Goal: Task Accomplishment & Management: Use online tool/utility

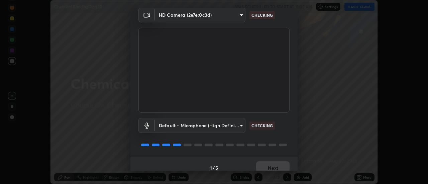
scroll to position [35, 0]
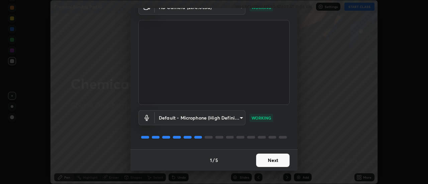
click at [267, 156] on button "Next" at bounding box center [272, 160] width 33 height 13
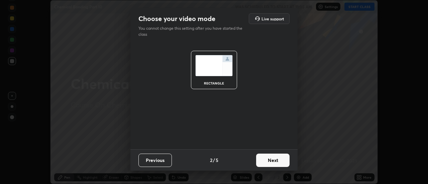
click at [270, 165] on button "Next" at bounding box center [272, 160] width 33 height 13
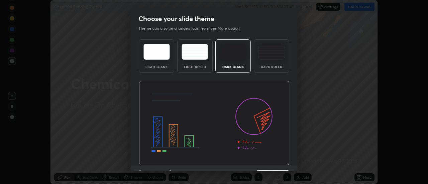
scroll to position [16, 0]
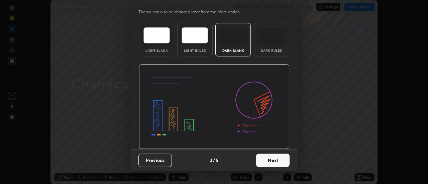
click at [270, 158] on button "Next" at bounding box center [272, 160] width 33 height 13
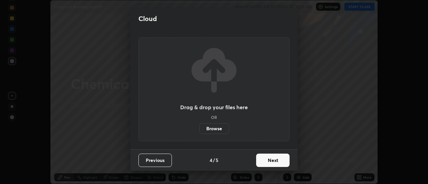
click at [270, 161] on button "Next" at bounding box center [272, 160] width 33 height 13
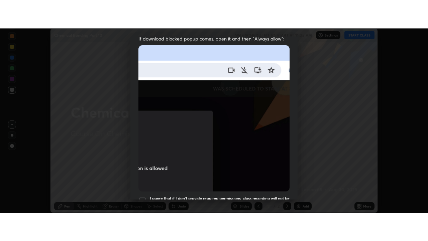
scroll to position [172, 0]
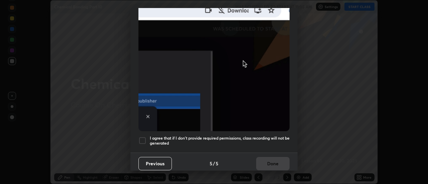
click at [255, 136] on h5 "I agree that if I don't provide required permissions, class recording will not …" at bounding box center [220, 141] width 140 height 10
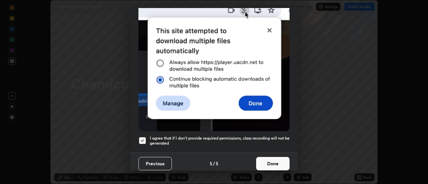
click at [268, 161] on button "Done" at bounding box center [272, 163] width 33 height 13
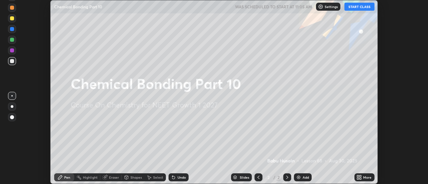
click at [358, 176] on icon at bounding box center [358, 177] width 2 height 2
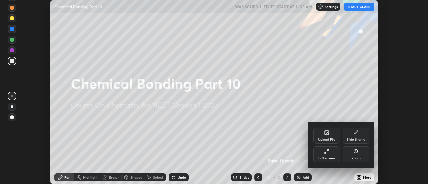
click at [328, 154] on div "Full screen" at bounding box center [326, 154] width 27 height 16
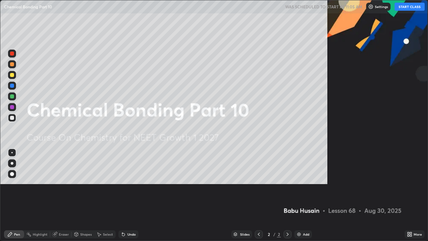
scroll to position [241, 428]
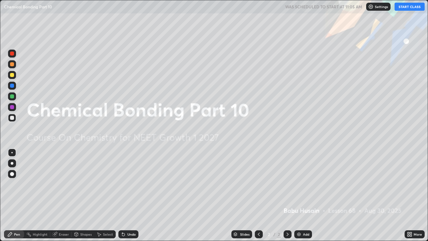
click at [126, 184] on div "Undo" at bounding box center [128, 234] width 20 height 8
click at [406, 10] on button "START CLASS" at bounding box center [410, 7] width 30 height 8
click at [307, 184] on div "Add" at bounding box center [306, 233] width 6 height 3
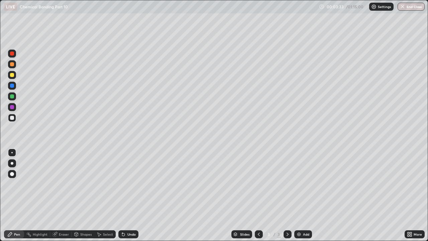
click at [12, 86] on div at bounding box center [12, 86] width 4 height 4
click at [12, 75] on div at bounding box center [12, 75] width 4 height 4
click at [12, 87] on div at bounding box center [12, 86] width 4 height 4
click at [12, 107] on div at bounding box center [12, 107] width 4 height 4
click at [127, 184] on div "Undo" at bounding box center [131, 233] width 8 height 3
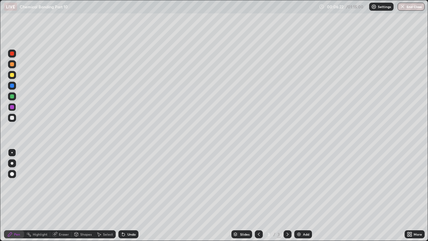
click at [126, 184] on div "Undo" at bounding box center [128, 234] width 20 height 8
click at [13, 74] on div at bounding box center [12, 75] width 4 height 4
click at [11, 86] on div at bounding box center [12, 86] width 4 height 4
click at [128, 184] on div "Undo" at bounding box center [131, 233] width 8 height 3
click at [129, 184] on div "Undo" at bounding box center [131, 233] width 8 height 3
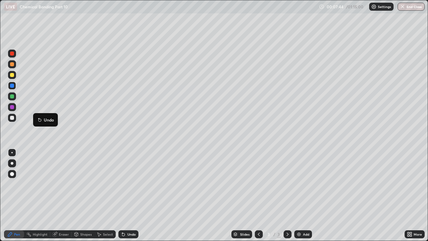
click at [12, 109] on div at bounding box center [12, 107] width 8 height 8
click at [10, 75] on div at bounding box center [12, 75] width 4 height 4
click at [304, 184] on div "Add" at bounding box center [306, 233] width 6 height 3
click at [255, 184] on div at bounding box center [259, 234] width 8 height 8
click at [13, 86] on div at bounding box center [12, 86] width 4 height 4
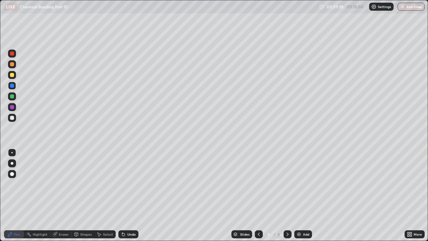
click at [287, 184] on icon at bounding box center [287, 233] width 5 height 5
click at [12, 87] on div at bounding box center [12, 86] width 4 height 4
click at [127, 184] on div "Undo" at bounding box center [131, 233] width 8 height 3
click at [128, 184] on div "Undo" at bounding box center [131, 233] width 8 height 3
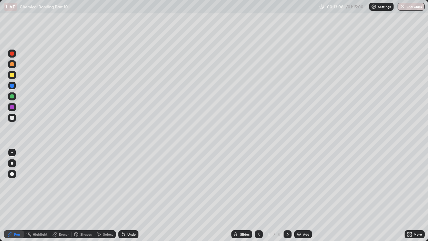
click at [129, 184] on div "Undo" at bounding box center [131, 233] width 8 height 3
click at [131, 184] on div "Undo" at bounding box center [128, 234] width 20 height 8
click at [258, 184] on icon at bounding box center [259, 233] width 2 height 3
click at [287, 184] on icon at bounding box center [288, 233] width 2 height 3
click at [12, 75] on div at bounding box center [12, 75] width 4 height 4
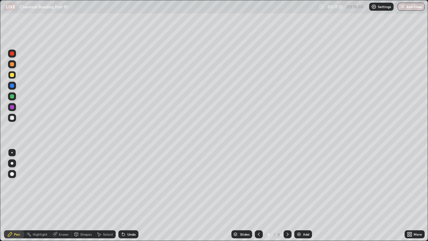
click at [12, 98] on div at bounding box center [12, 96] width 4 height 4
click at [12, 106] on div at bounding box center [12, 107] width 4 height 4
click at [258, 184] on icon at bounding box center [258, 233] width 5 height 5
click at [287, 184] on icon at bounding box center [287, 233] width 5 height 5
click at [59, 184] on div "Eraser" at bounding box center [64, 233] width 10 height 3
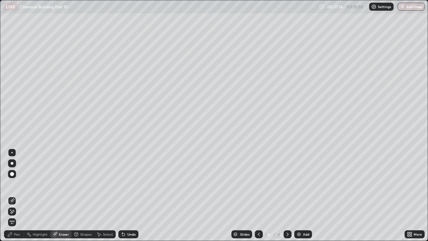
click at [16, 184] on div "Pen" at bounding box center [17, 233] width 6 height 3
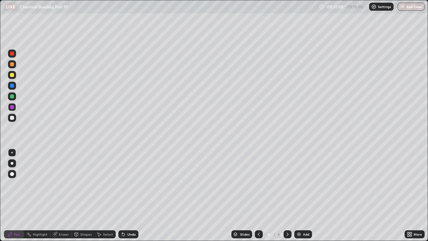
click at [307, 184] on div "Add" at bounding box center [306, 233] width 6 height 3
click at [124, 184] on icon at bounding box center [123, 233] width 5 height 5
click at [125, 184] on div "Undo" at bounding box center [128, 234] width 20 height 8
click at [12, 88] on div at bounding box center [12, 86] width 8 height 8
click at [255, 184] on div at bounding box center [259, 234] width 8 height 8
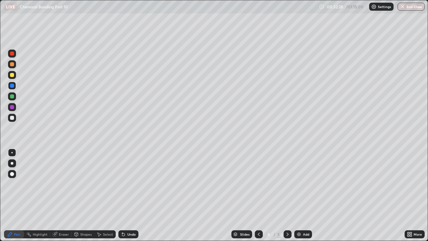
click at [287, 184] on icon at bounding box center [288, 233] width 2 height 3
click at [13, 75] on div at bounding box center [12, 75] width 4 height 4
click at [13, 96] on div at bounding box center [12, 96] width 4 height 4
click at [60, 184] on div "Eraser" at bounding box center [64, 233] width 10 height 3
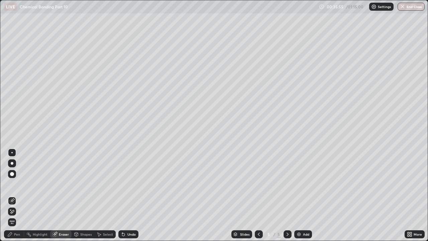
click at [18, 184] on div "Pen" at bounding box center [17, 233] width 6 height 3
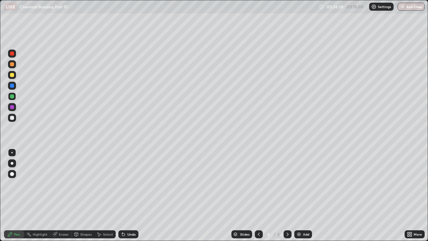
click at [259, 184] on icon at bounding box center [258, 233] width 5 height 5
click at [258, 184] on icon at bounding box center [258, 233] width 5 height 5
click at [287, 184] on icon at bounding box center [287, 233] width 5 height 5
click at [59, 184] on div "Eraser" at bounding box center [64, 233] width 10 height 3
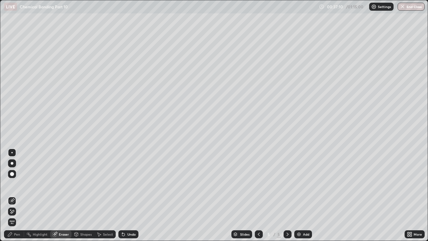
click at [16, 184] on div "Pen" at bounding box center [17, 233] width 6 height 3
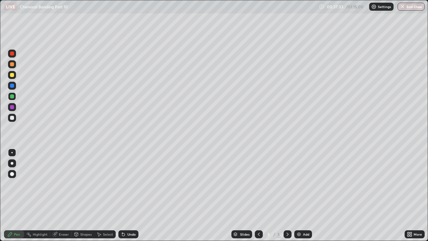
click at [288, 184] on icon at bounding box center [287, 233] width 5 height 5
click at [258, 184] on icon at bounding box center [258, 233] width 5 height 5
click at [285, 184] on icon at bounding box center [287, 233] width 5 height 5
click at [12, 86] on div at bounding box center [12, 86] width 4 height 4
click at [258, 184] on icon at bounding box center [258, 233] width 5 height 5
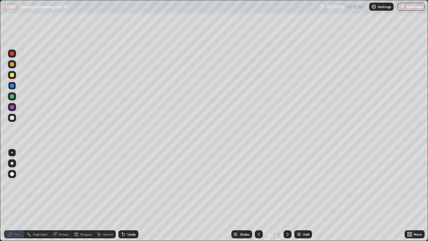
click at [285, 184] on icon at bounding box center [287, 233] width 5 height 5
click at [14, 66] on div at bounding box center [12, 64] width 8 height 8
click at [127, 184] on div "Undo" at bounding box center [128, 234] width 20 height 8
click at [127, 184] on div "Undo" at bounding box center [131, 233] width 8 height 3
click at [12, 106] on div at bounding box center [12, 107] width 4 height 4
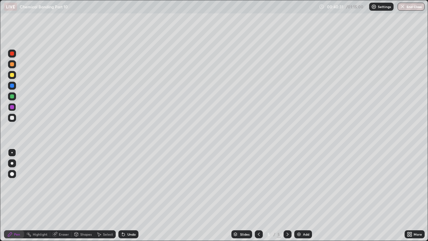
click at [13, 75] on div at bounding box center [12, 75] width 4 height 4
click at [257, 184] on icon at bounding box center [258, 233] width 5 height 5
click at [258, 184] on icon at bounding box center [259, 233] width 2 height 3
click at [287, 184] on icon at bounding box center [287, 233] width 5 height 5
click at [287, 184] on icon at bounding box center [288, 233] width 2 height 3
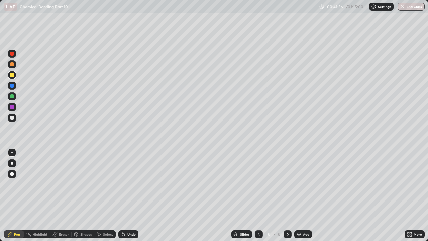
click at [57, 184] on div "Eraser" at bounding box center [60, 234] width 21 height 8
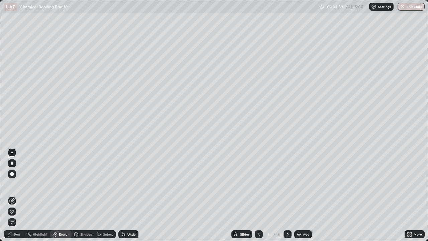
click at [18, 184] on div "Pen" at bounding box center [17, 233] width 6 height 3
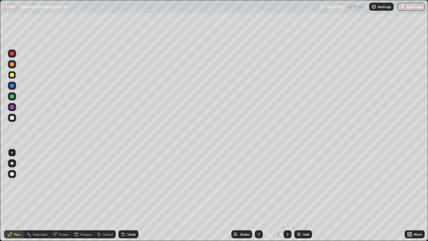
click at [11, 84] on div at bounding box center [12, 86] width 4 height 4
click at [13, 117] on div at bounding box center [12, 118] width 4 height 4
click at [307, 184] on div "Add" at bounding box center [303, 234] width 18 height 8
click at [11, 85] on div at bounding box center [12, 86] width 4 height 4
click at [12, 65] on div at bounding box center [12, 64] width 4 height 4
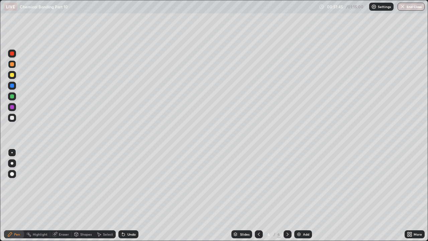
click at [11, 87] on div at bounding box center [12, 86] width 4 height 4
click at [11, 99] on div at bounding box center [12, 96] width 8 height 8
click at [14, 66] on div at bounding box center [12, 64] width 8 height 8
click at [12, 87] on div at bounding box center [12, 86] width 4 height 4
click at [12, 106] on div at bounding box center [12, 107] width 4 height 4
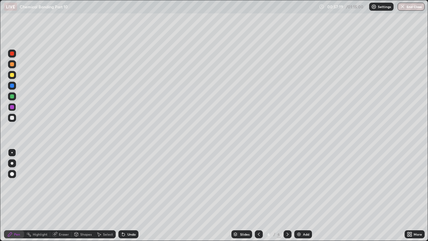
click at [258, 184] on icon at bounding box center [258, 233] width 5 height 5
click at [287, 184] on icon at bounding box center [287, 233] width 5 height 5
click at [288, 184] on div at bounding box center [288, 234] width 8 height 8
click at [307, 184] on div "Add" at bounding box center [303, 234] width 18 height 8
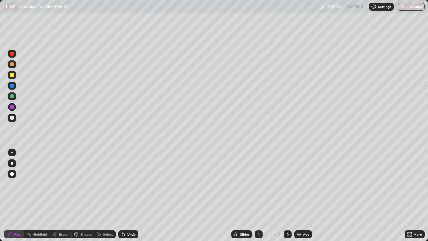
click at [258, 184] on icon at bounding box center [258, 233] width 5 height 5
click at [257, 184] on div at bounding box center [259, 233] width 8 height 13
click at [303, 184] on div "Add" at bounding box center [306, 233] width 6 height 3
click at [12, 62] on div at bounding box center [12, 64] width 4 height 4
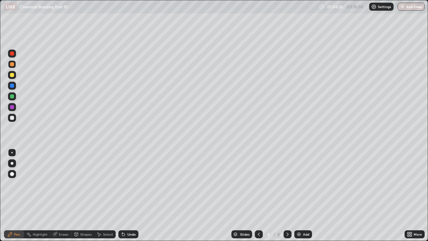
click at [410, 6] on button "End Class" at bounding box center [411, 7] width 27 height 8
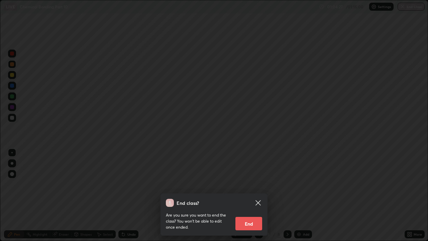
click at [254, 184] on button "End" at bounding box center [248, 223] width 27 height 13
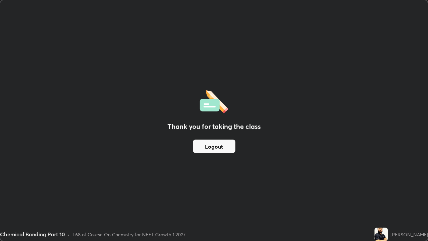
click at [288, 184] on div "Thank you for taking the class Logout" at bounding box center [213, 120] width 427 height 240
